Goal: Task Accomplishment & Management: Use online tool/utility

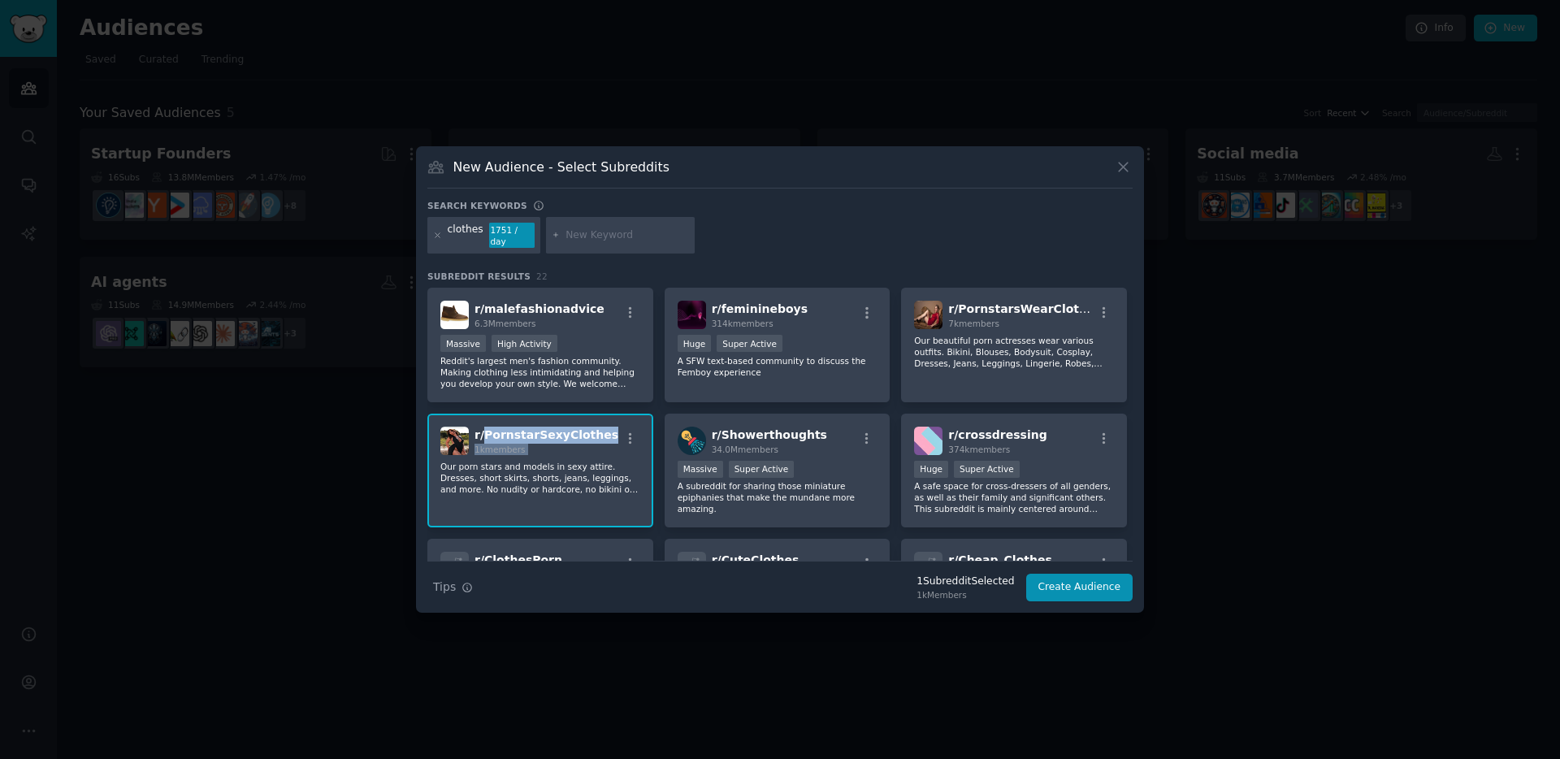
scroll to position [36, 0]
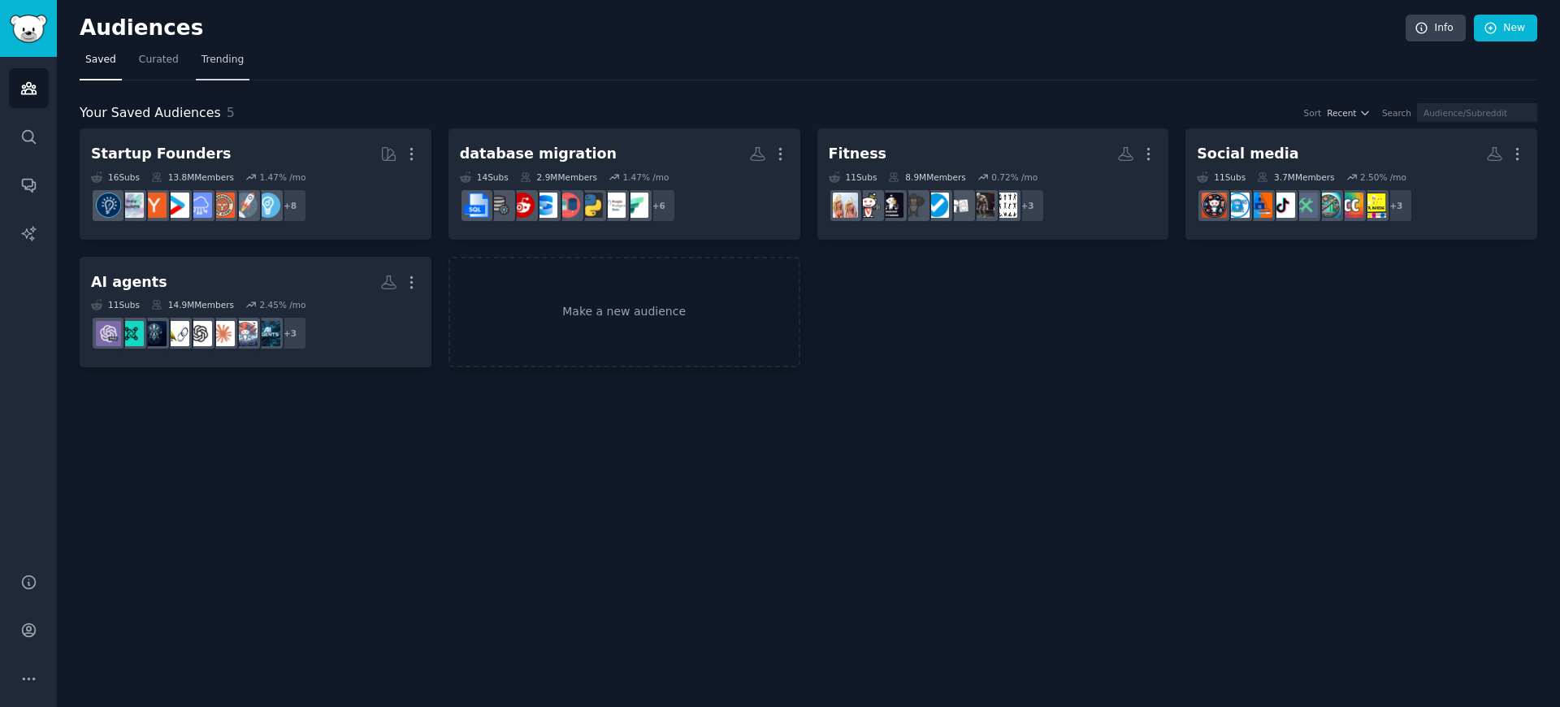
click at [219, 55] on span "Trending" at bounding box center [223, 60] width 42 height 15
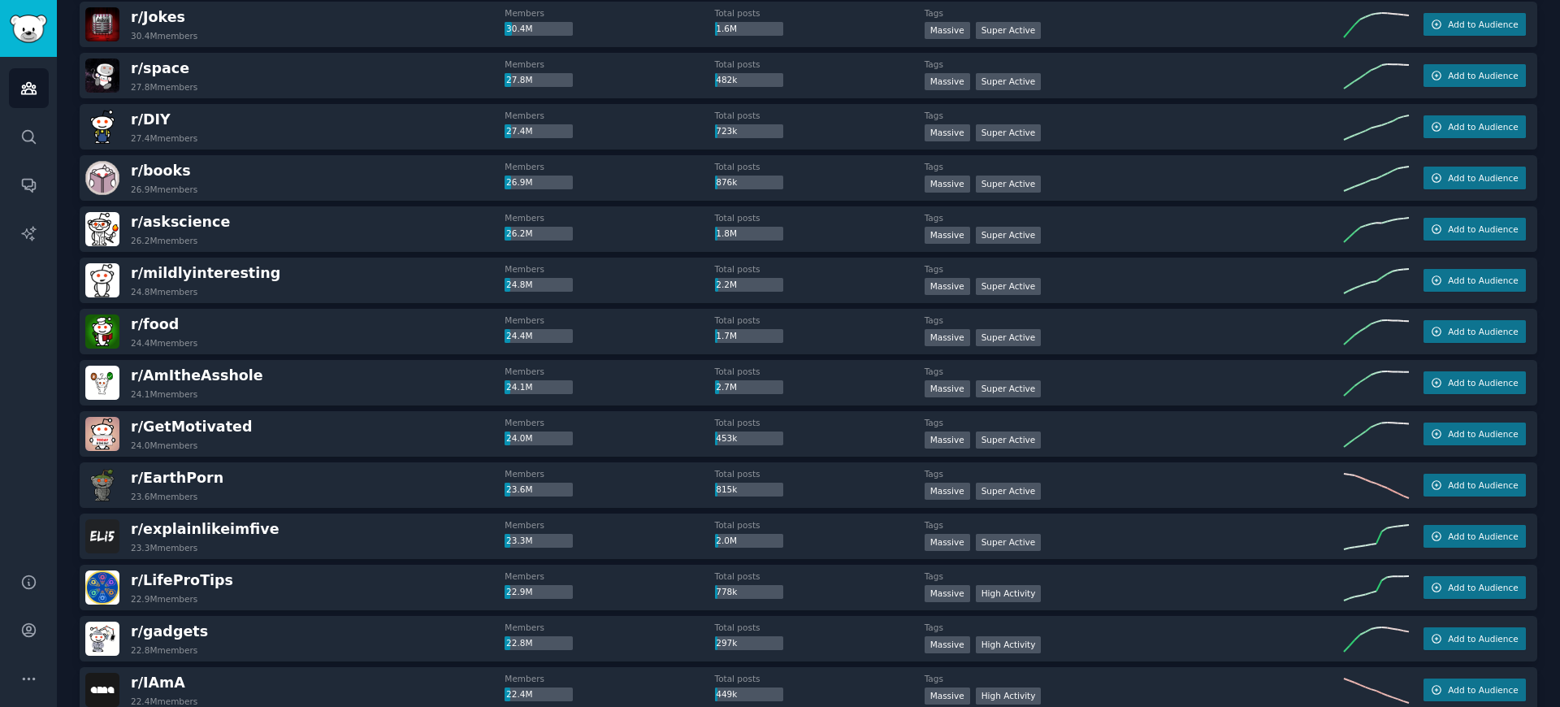
scroll to position [869, 0]
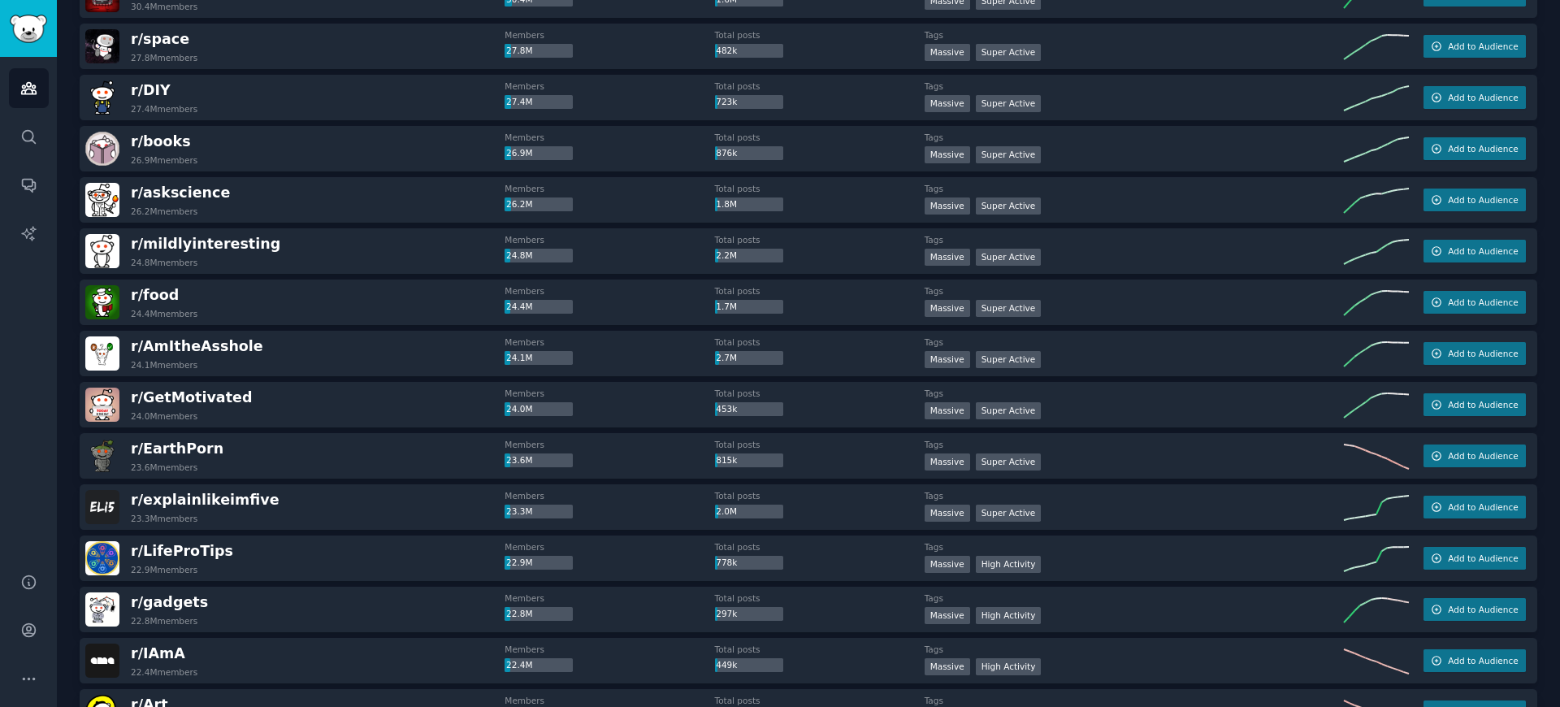
click at [215, 452] on div "r/ EarthPorn 23.6M members" at bounding box center [294, 456] width 419 height 34
click at [199, 450] on span "r/ EarthPorn" at bounding box center [177, 448] width 93 height 16
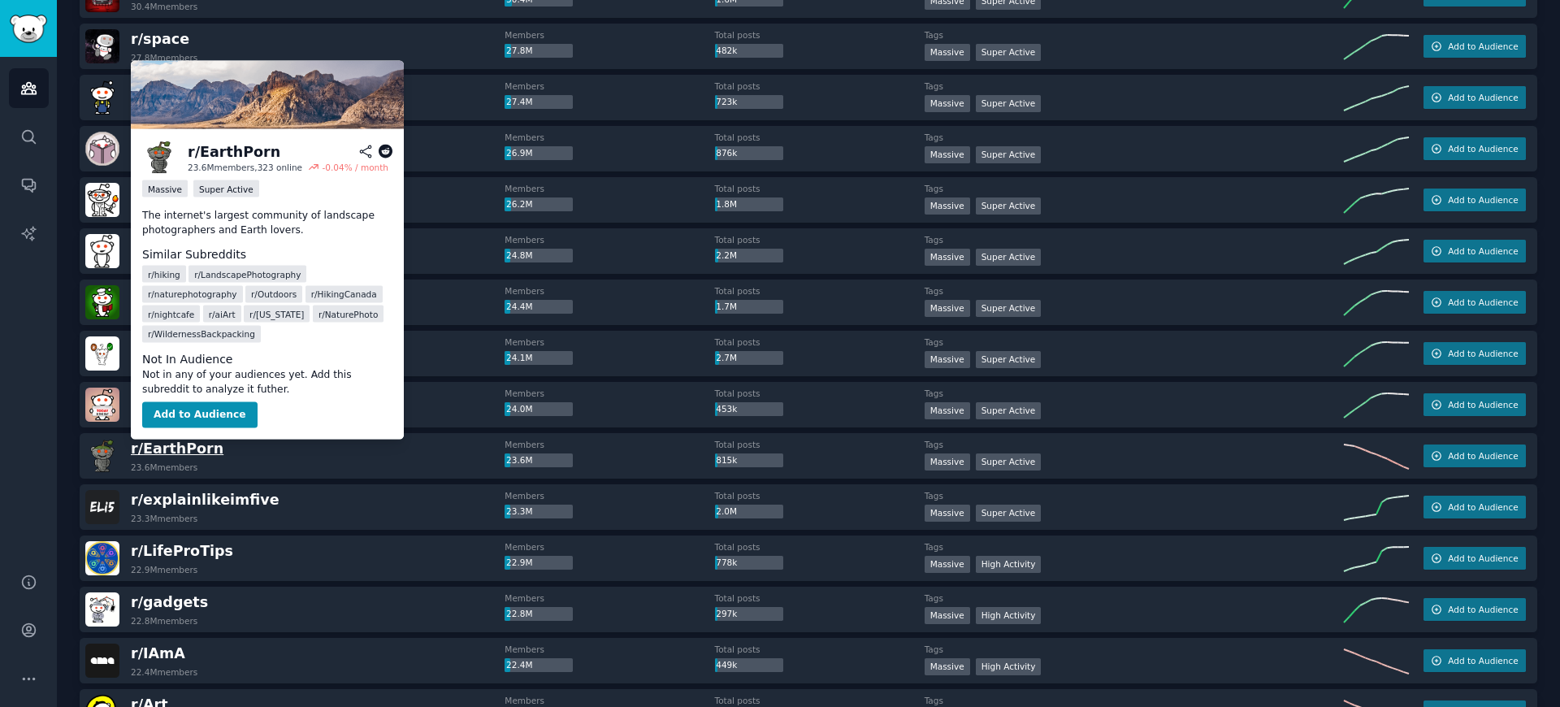
click at [200, 456] on span "r/ EarthPorn" at bounding box center [177, 448] width 93 height 16
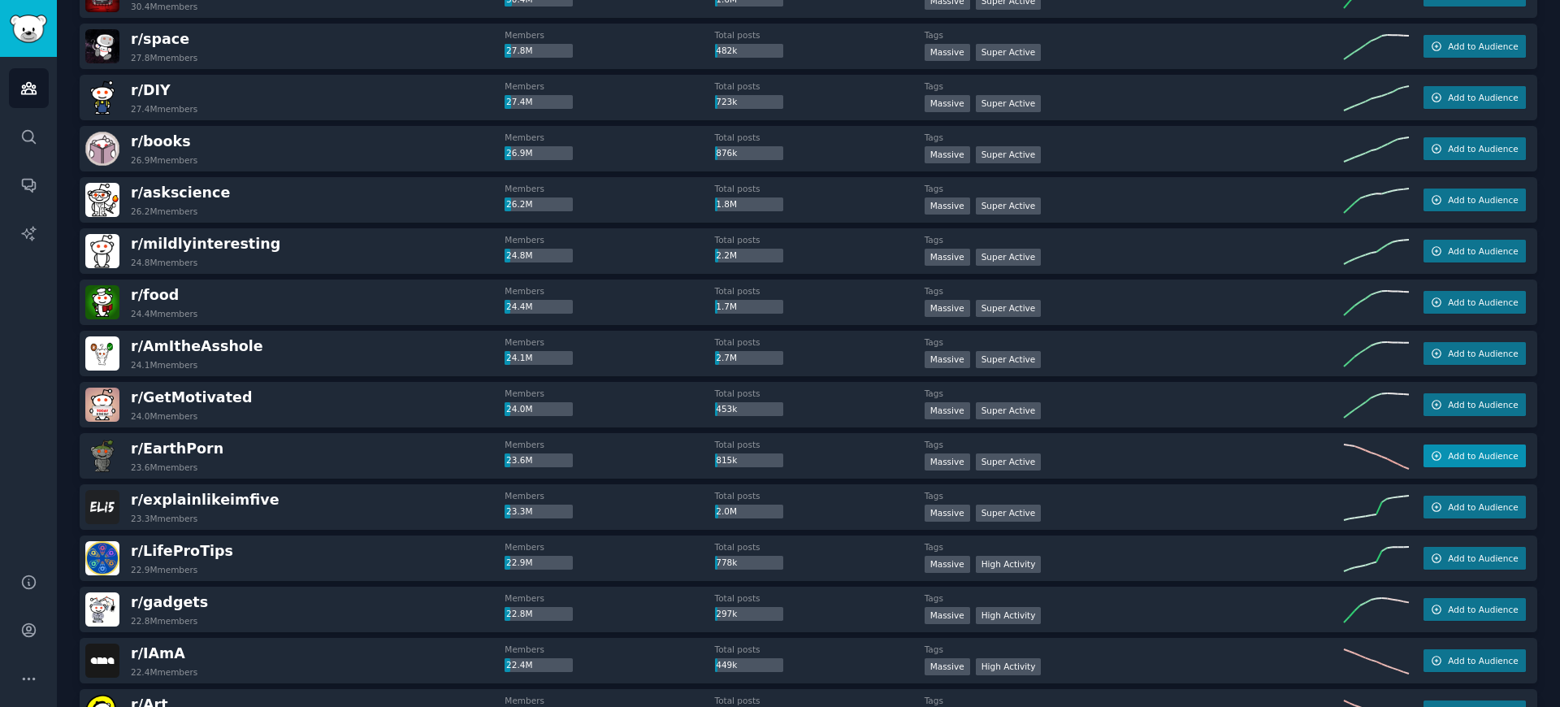
click at [1499, 459] on span "Add to Audience" at bounding box center [1483, 455] width 70 height 11
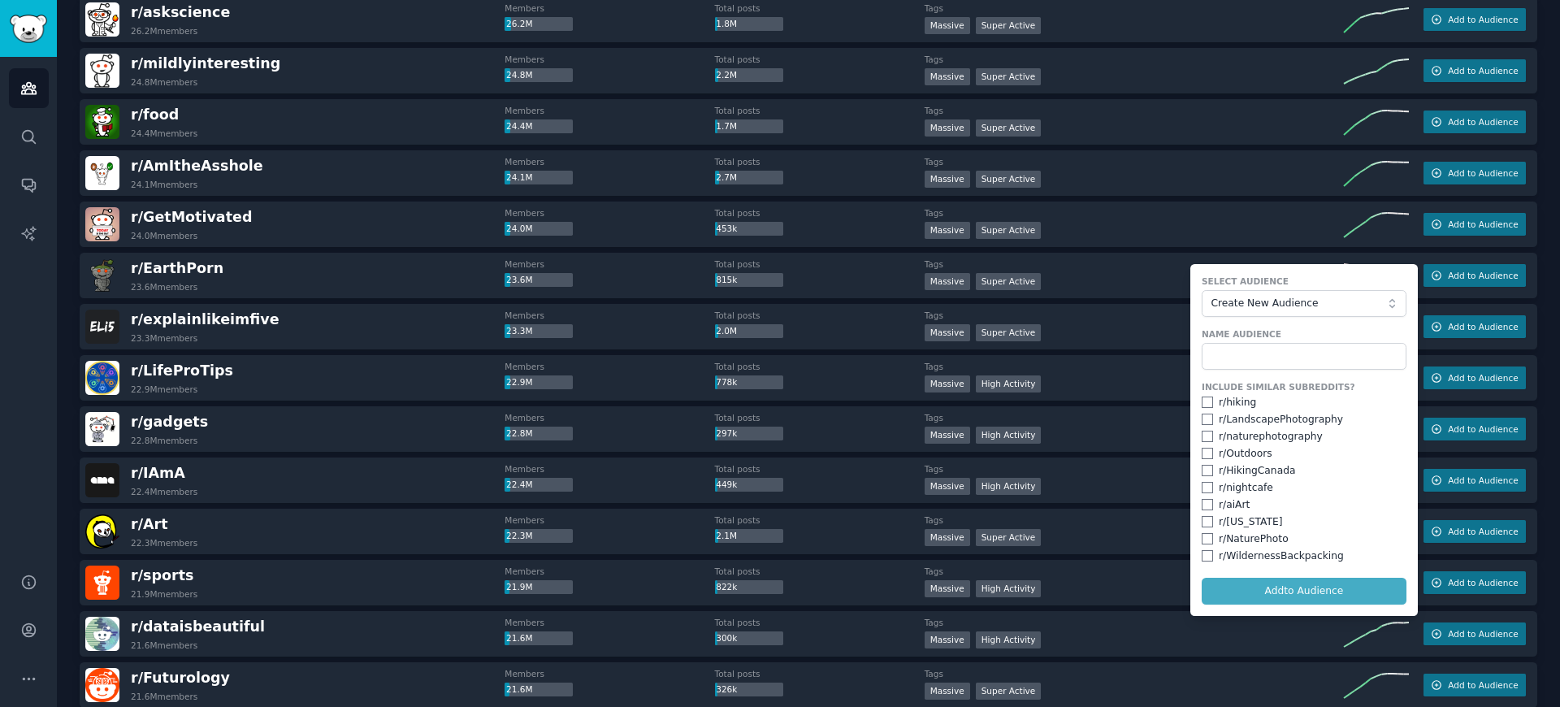
scroll to position [0, 0]
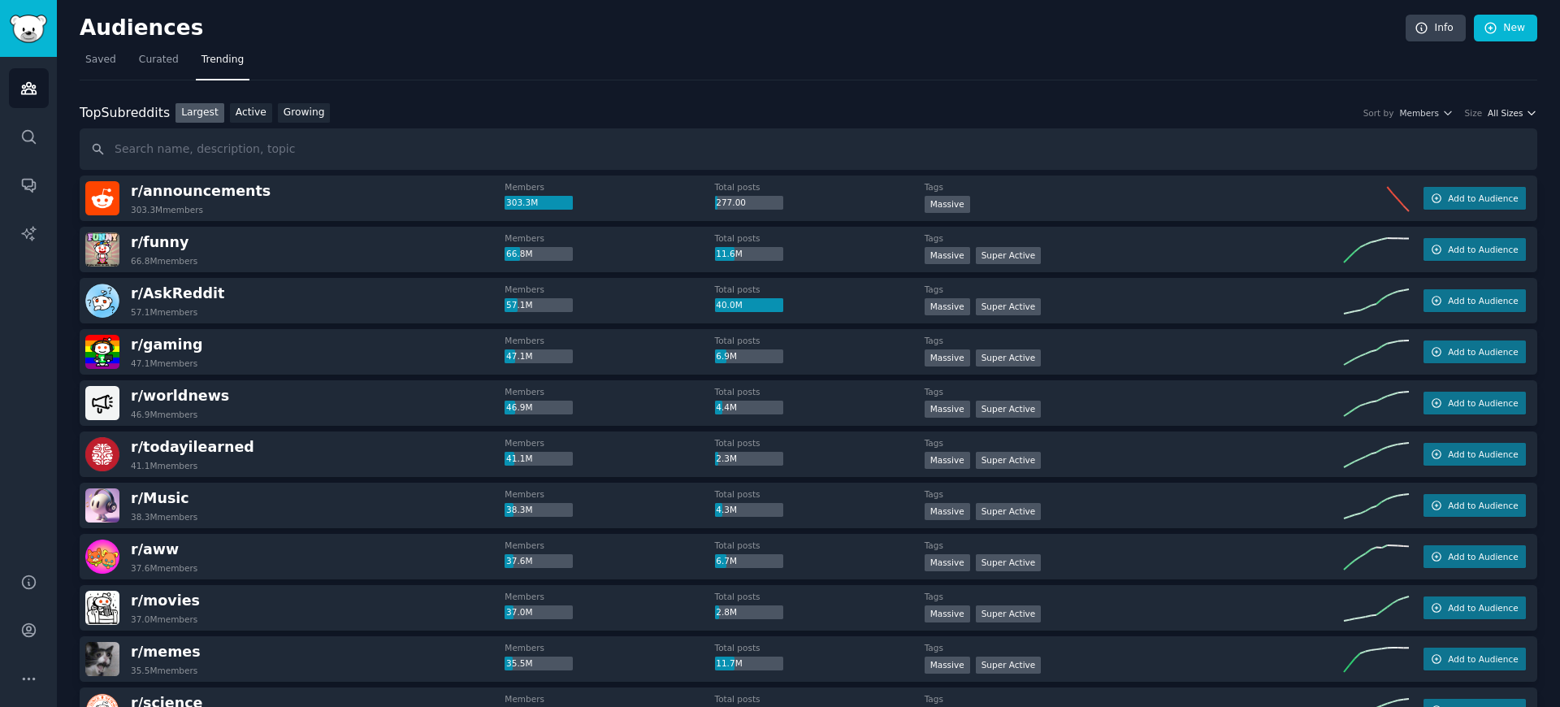
click at [1497, 115] on span "All Sizes" at bounding box center [1505, 112] width 35 height 11
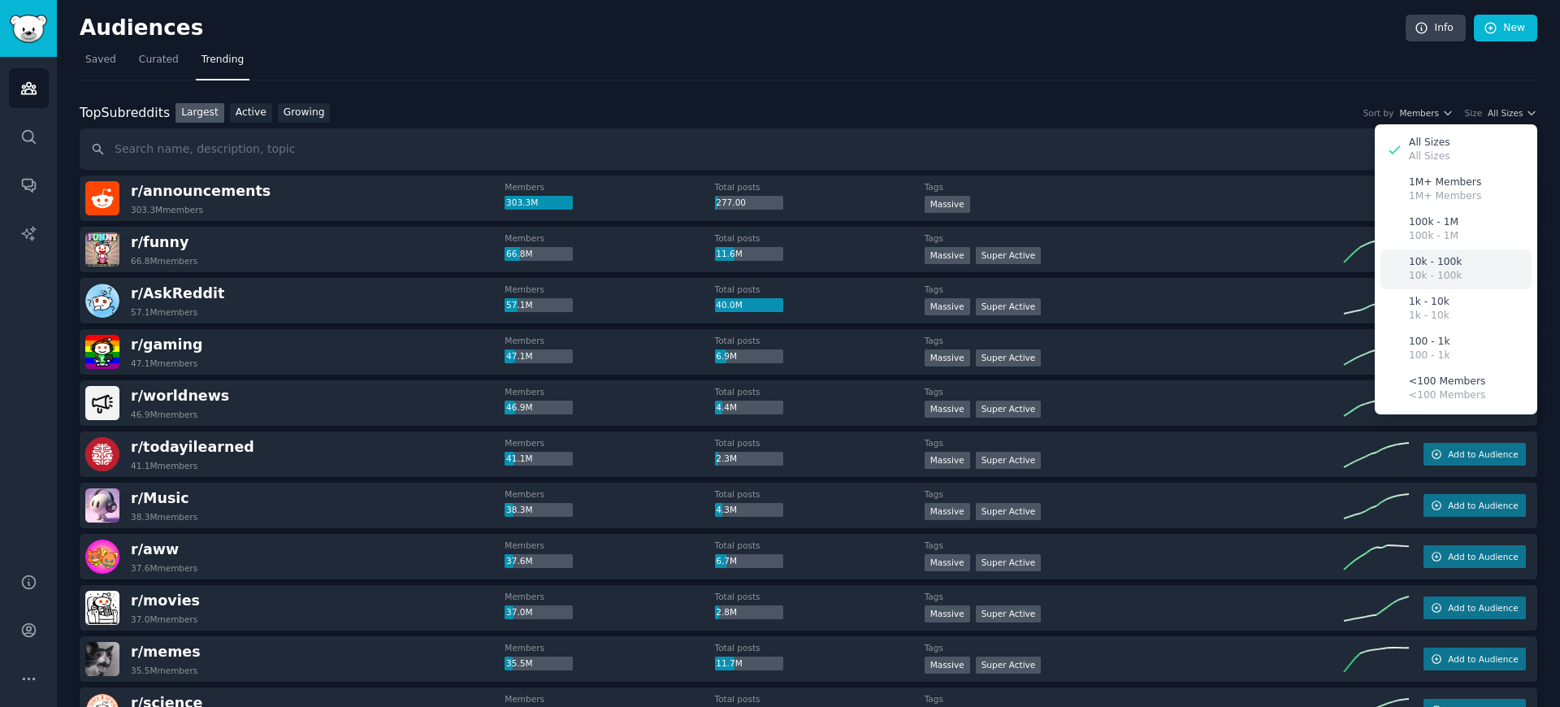
click at [1446, 267] on p "10k - 100k" at bounding box center [1435, 262] width 53 height 15
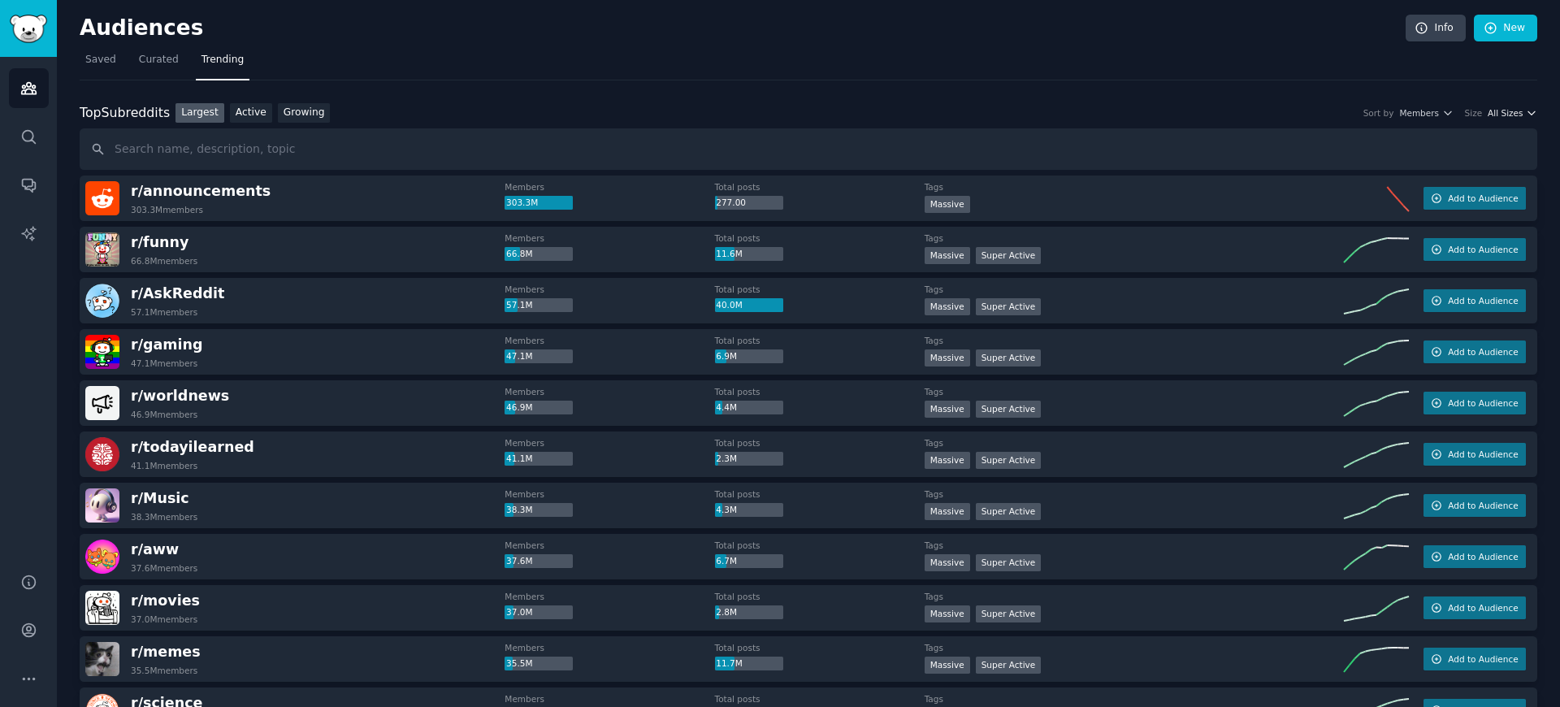
click at [1516, 117] on span "All Sizes" at bounding box center [1505, 112] width 35 height 11
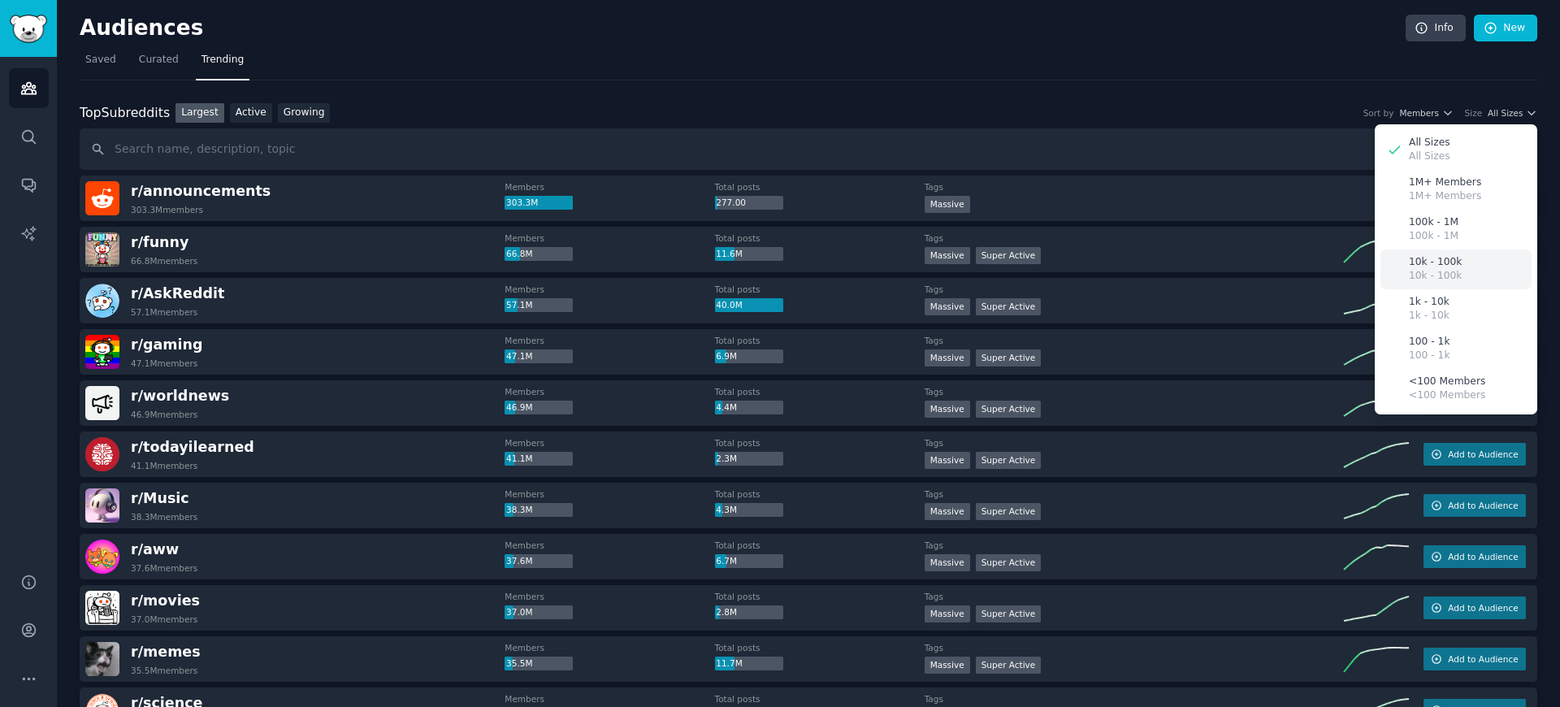
click at [1445, 263] on p "10k - 100k" at bounding box center [1435, 262] width 53 height 15
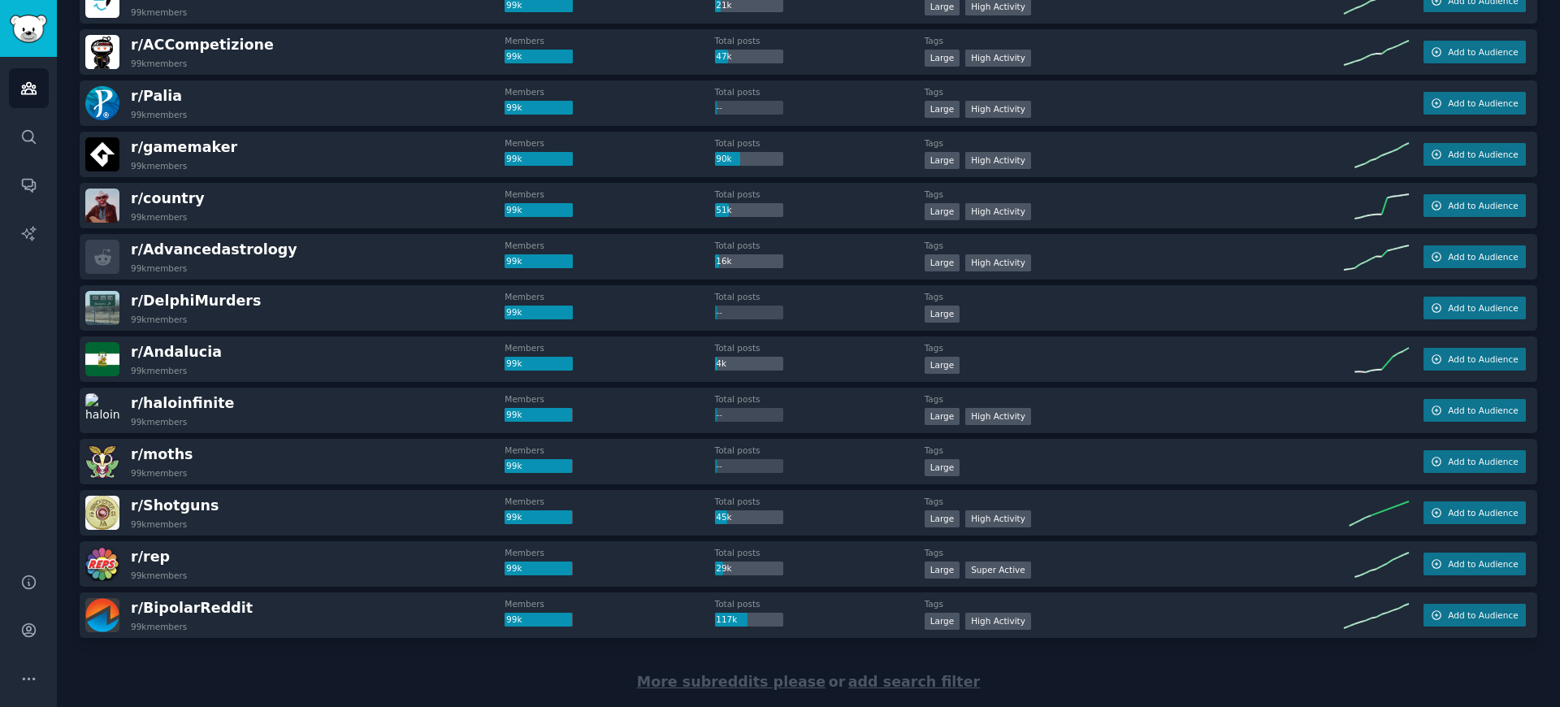
scroll to position [2134, 0]
